Goal: Task Accomplishment & Management: Use online tool/utility

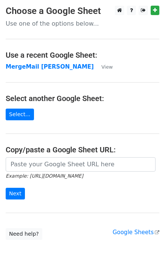
click at [55, 71] on td "MergeMail [PERSON_NAME]" at bounding box center [50, 67] width 88 height 9
click at [56, 68] on strong "MergeMail [PERSON_NAME]" at bounding box center [50, 66] width 88 height 7
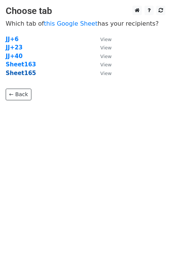
click at [20, 74] on strong "Sheet165" at bounding box center [21, 73] width 30 height 7
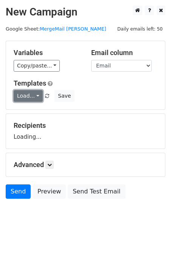
click at [25, 98] on link "Load..." at bounding box center [28, 96] width 29 height 12
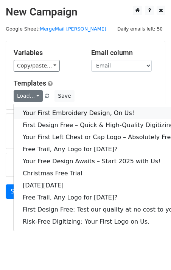
click at [41, 110] on link "Your First Embroidery Design, On Us!" at bounding box center [101, 113] width 174 height 12
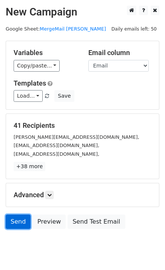
click at [26, 222] on link "Send" at bounding box center [18, 222] width 25 height 14
click at [23, 220] on link "Send" at bounding box center [18, 222] width 25 height 14
